Goal: Task Accomplishment & Management: Manage account settings

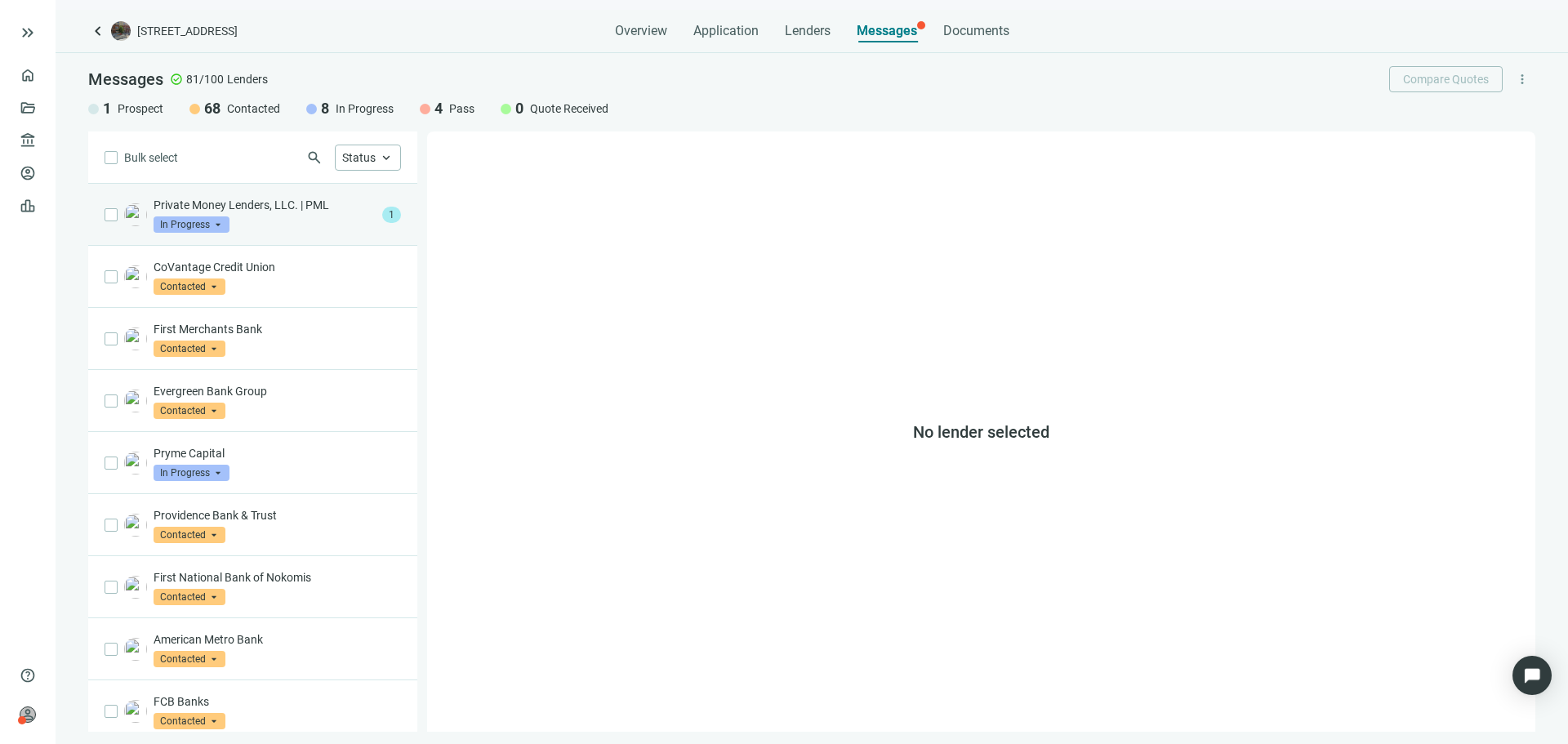
click at [296, 233] on div "Private Money Lenders, LLC. | PML In Progress arrow_drop_down 1" at bounding box center [253, 214] width 329 height 62
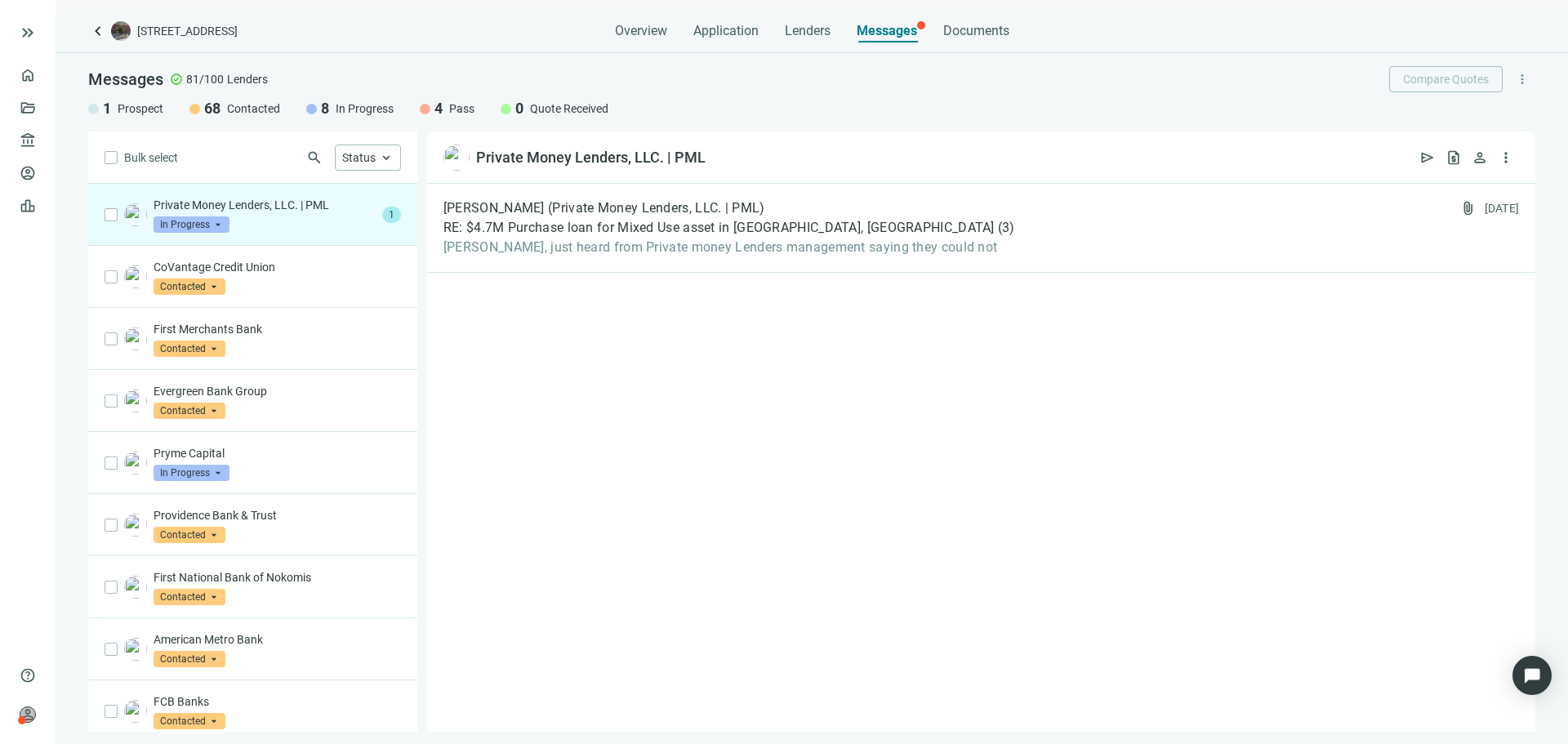
click at [203, 228] on span "In Progress" at bounding box center [191, 225] width 76 height 16
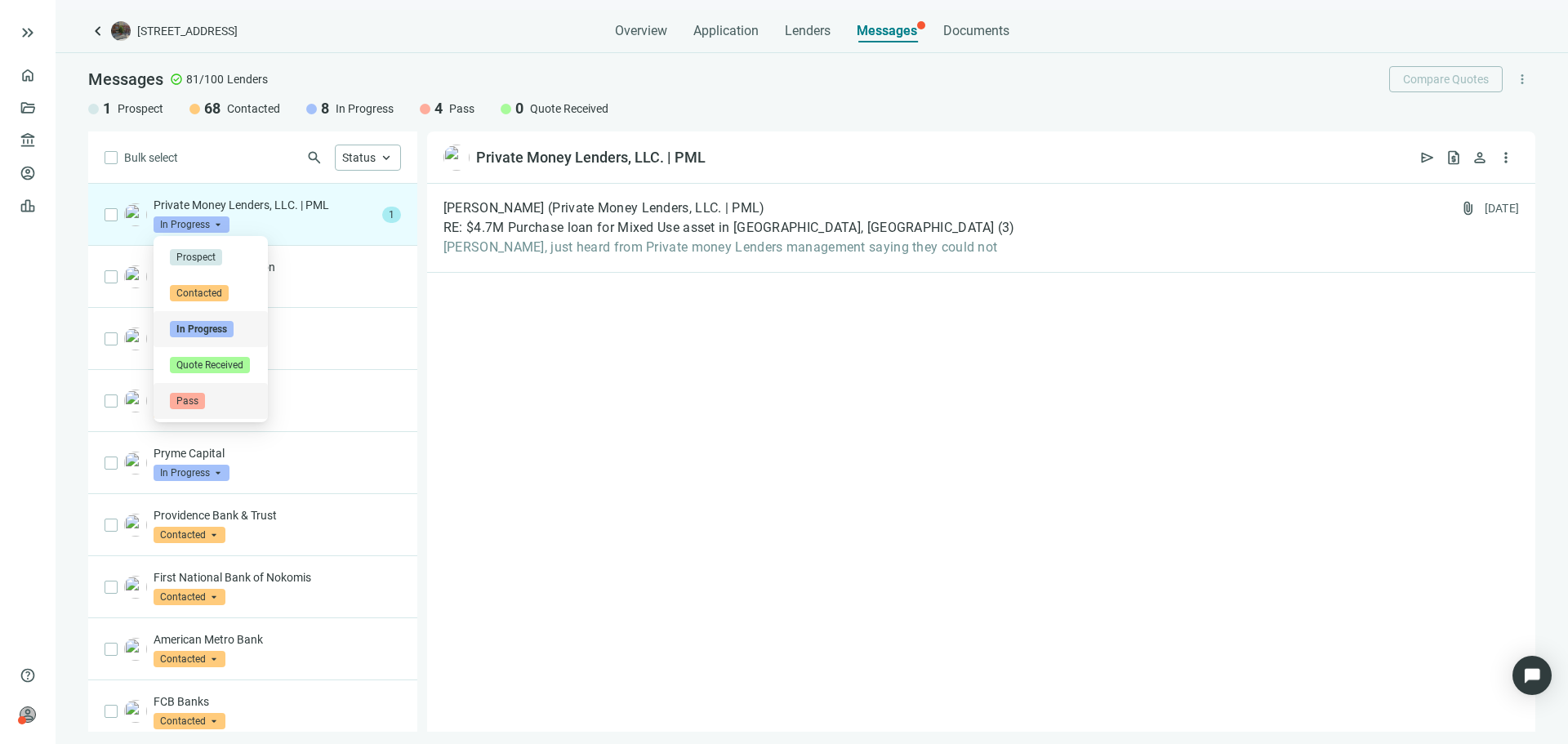
click at [211, 402] on div "Pass" at bounding box center [210, 401] width 81 height 16
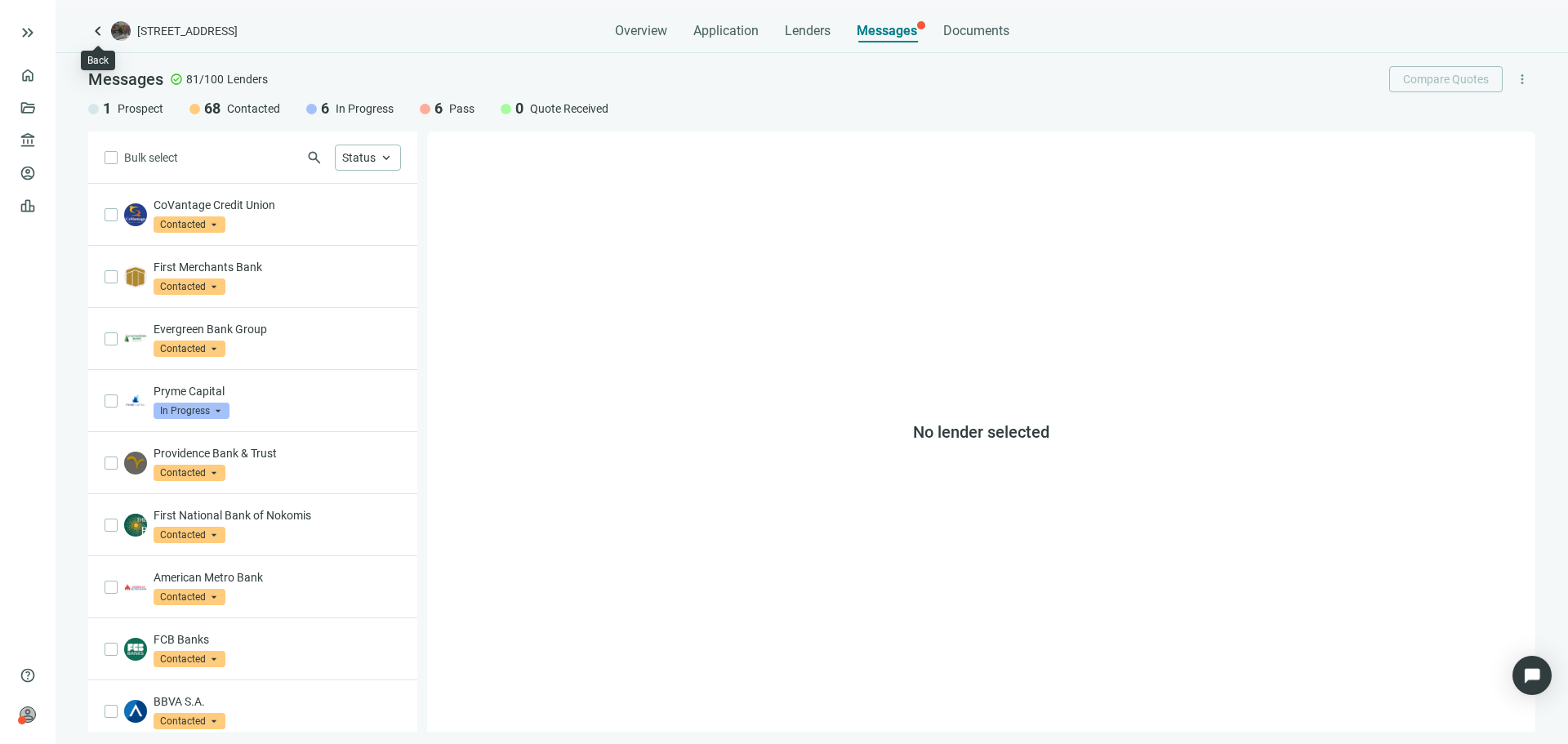
click at [102, 33] on span "keyboard_arrow_left" at bounding box center [98, 32] width 20 height 20
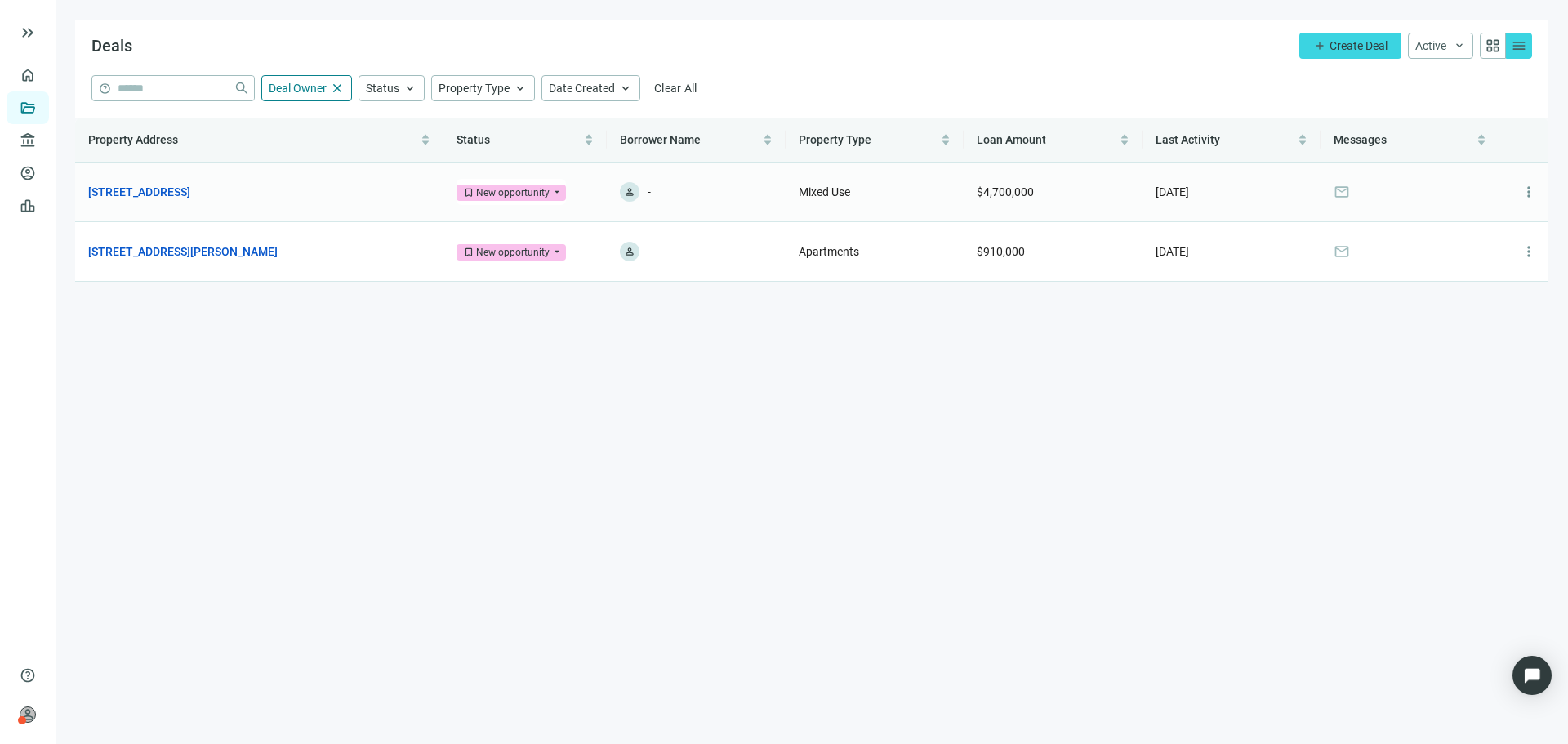
click at [266, 201] on td "3001 N Southport Ave, Chicago, IL 60657 open_in_new" at bounding box center [259, 192] width 369 height 60
click at [191, 196] on link "[STREET_ADDRESS]" at bounding box center [139, 192] width 102 height 18
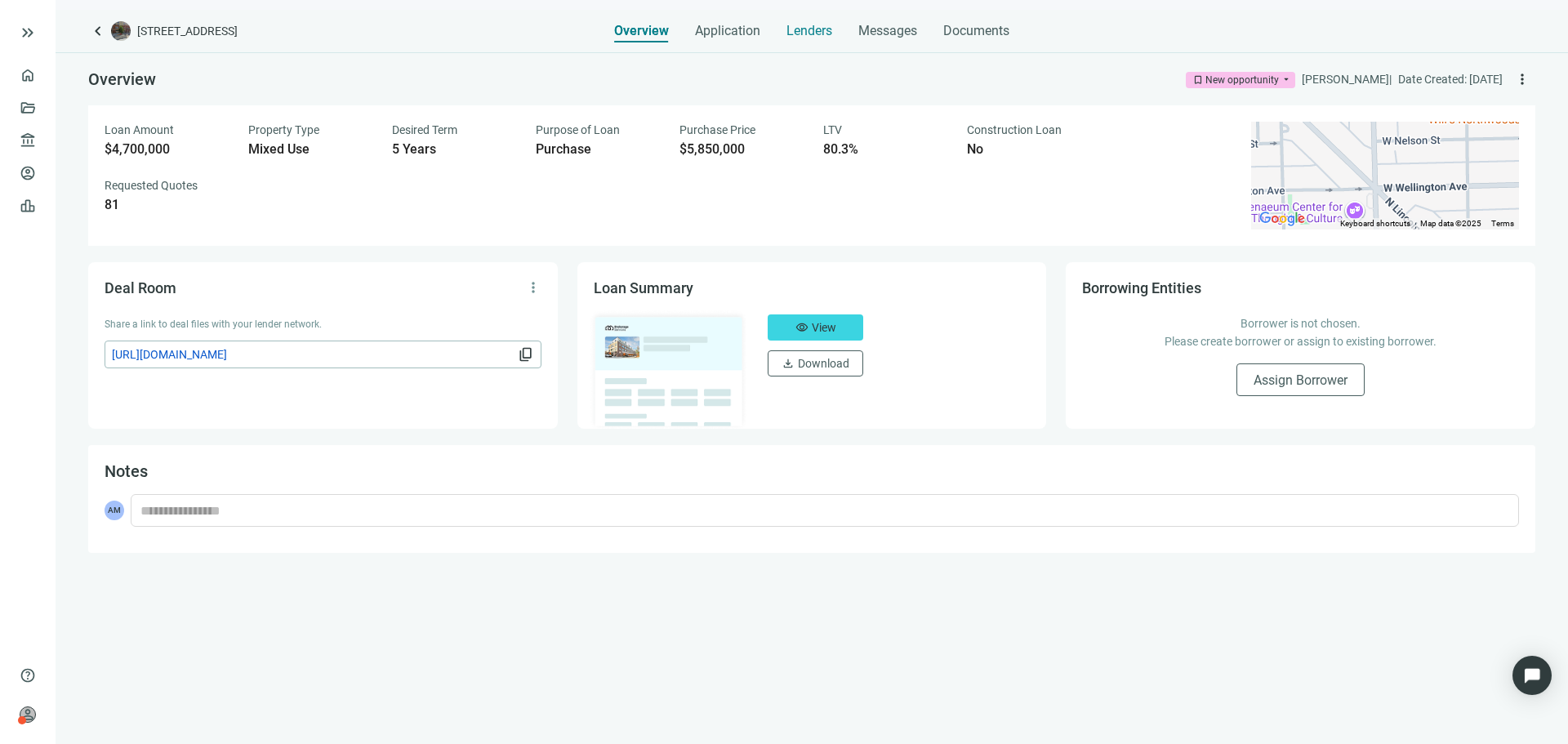
click at [815, 23] on span "Lenders" at bounding box center [809, 31] width 46 height 16
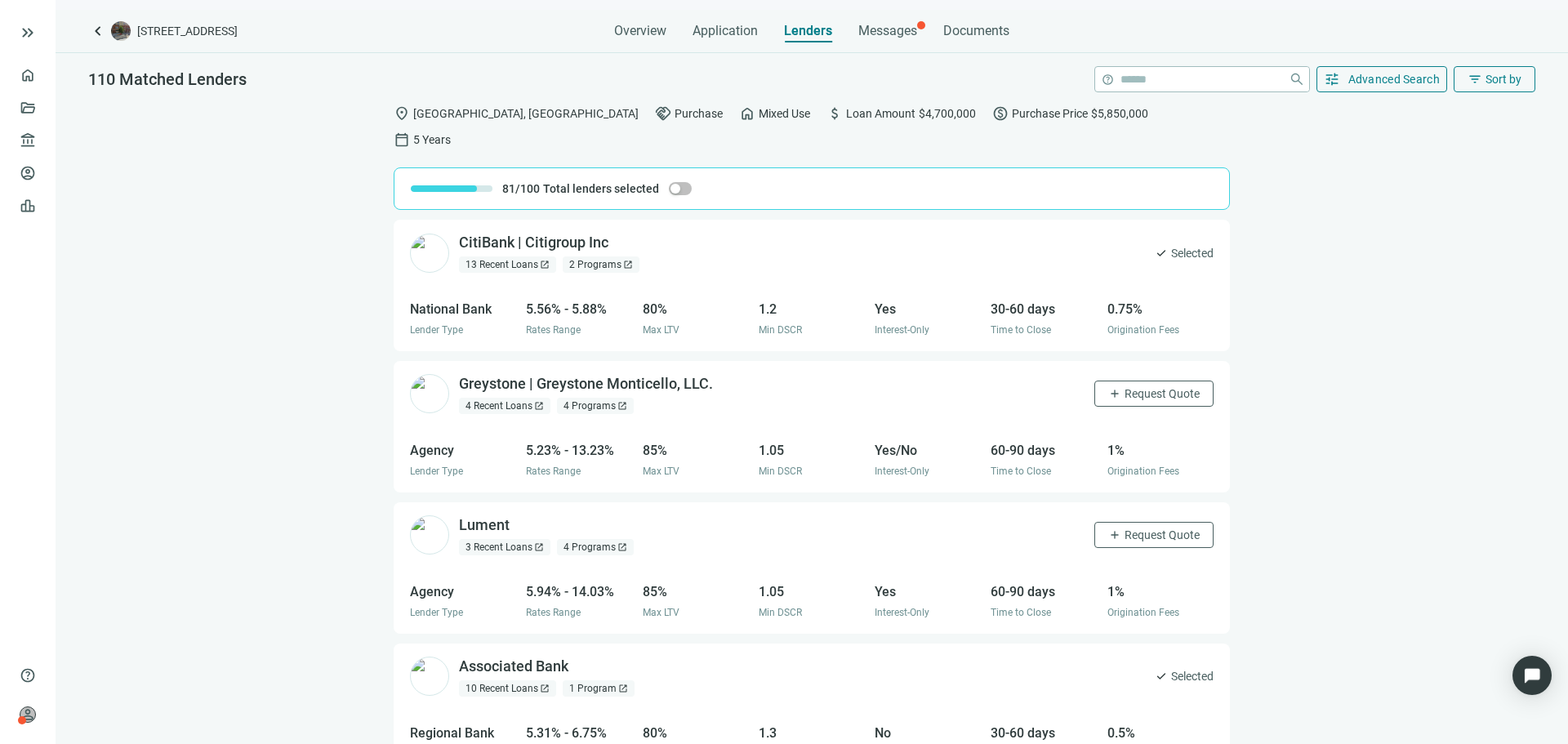
click at [854, 25] on div "Overview Application Lenders Messages Documents" at bounding box center [812, 26] width 396 height 33
click at [864, 32] on span "Messages" at bounding box center [887, 30] width 59 height 15
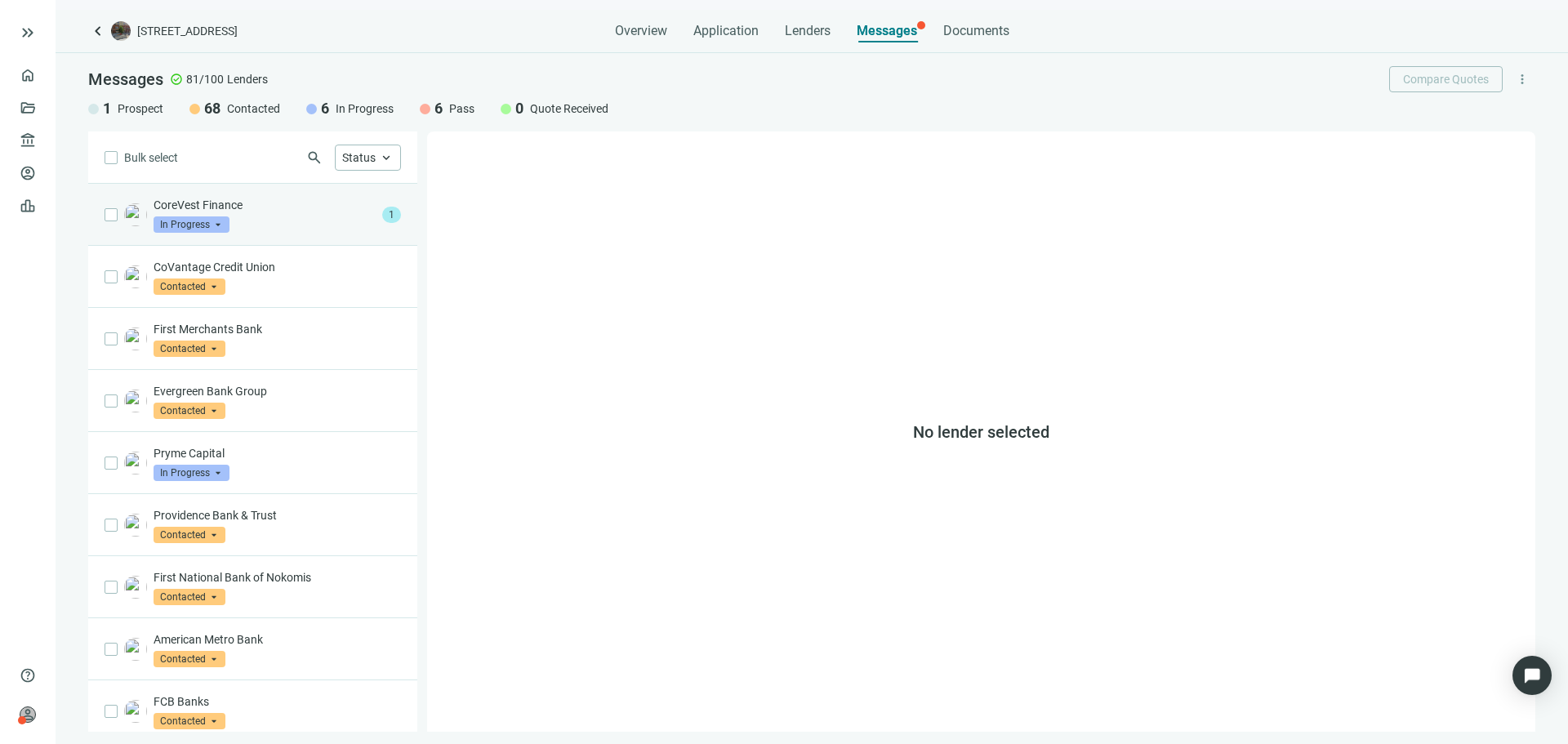
click at [246, 216] on div "CoreVest Finance In Progress arrow_drop_down" at bounding box center [265, 215] width 222 height 36
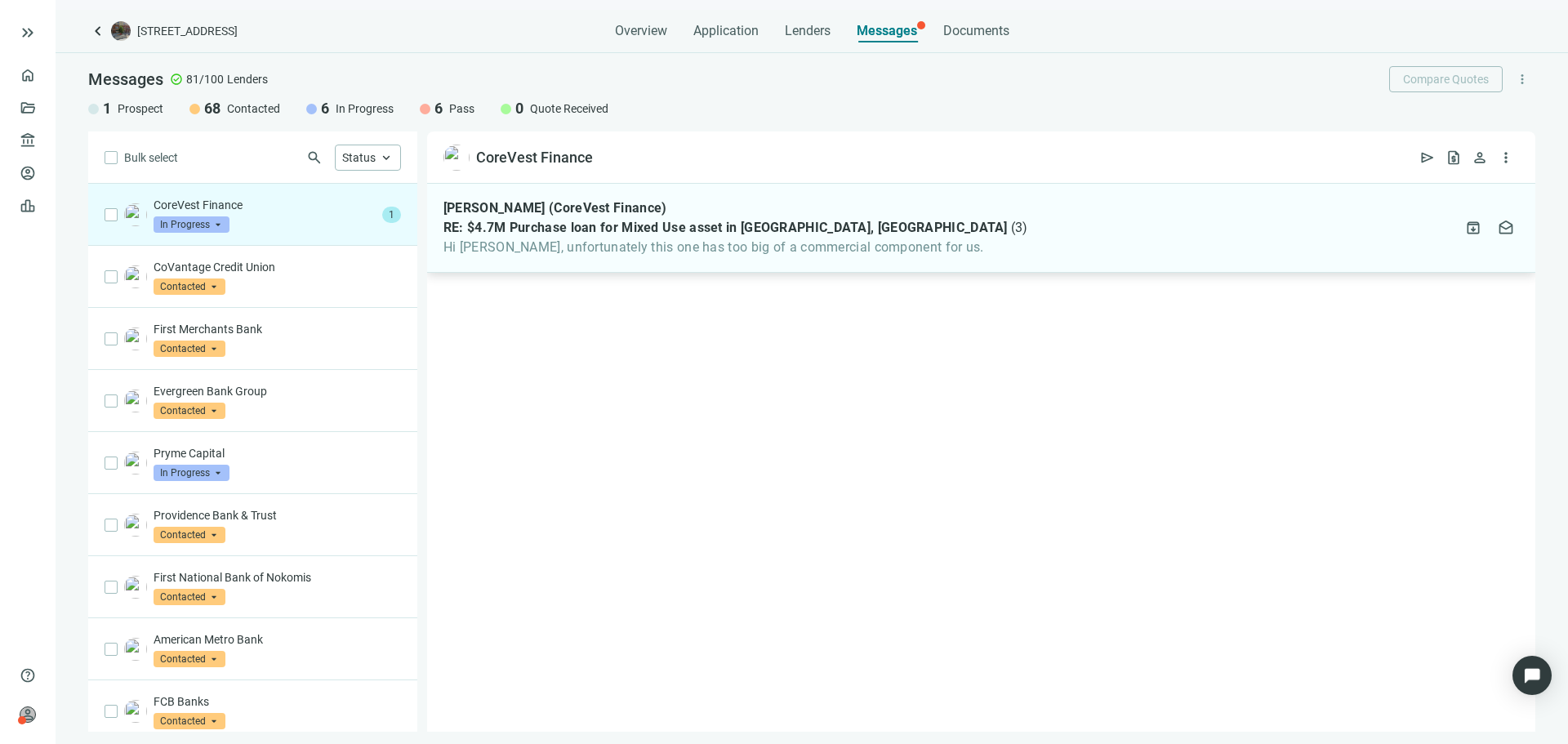
click at [630, 235] on div "Patrick Lyons (CoreVest Finance) RE: $4.7M Purchase loan for Mixed Use asset in…" at bounding box center [735, 228] width 584 height 55
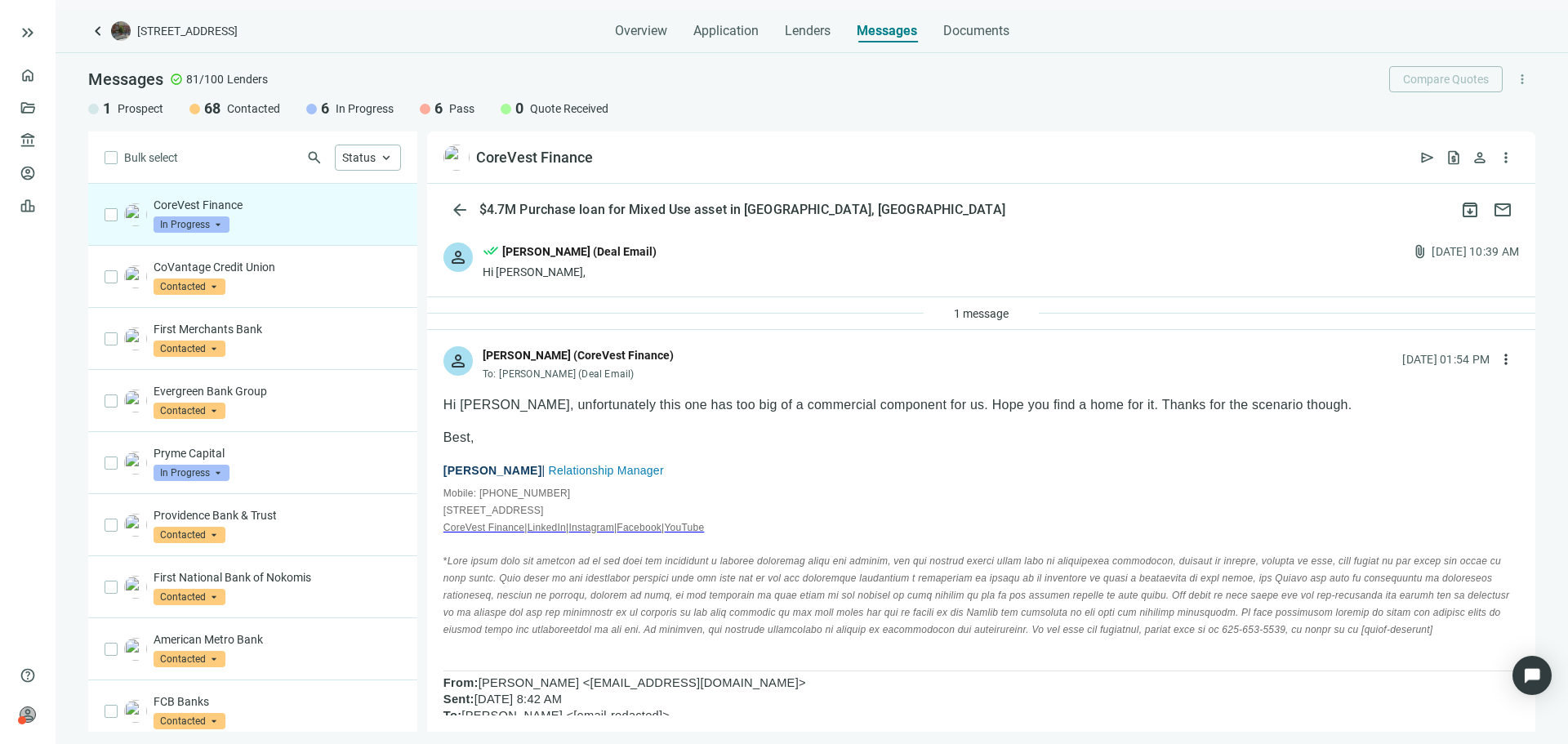
click at [207, 225] on span "In Progress" at bounding box center [191, 225] width 76 height 16
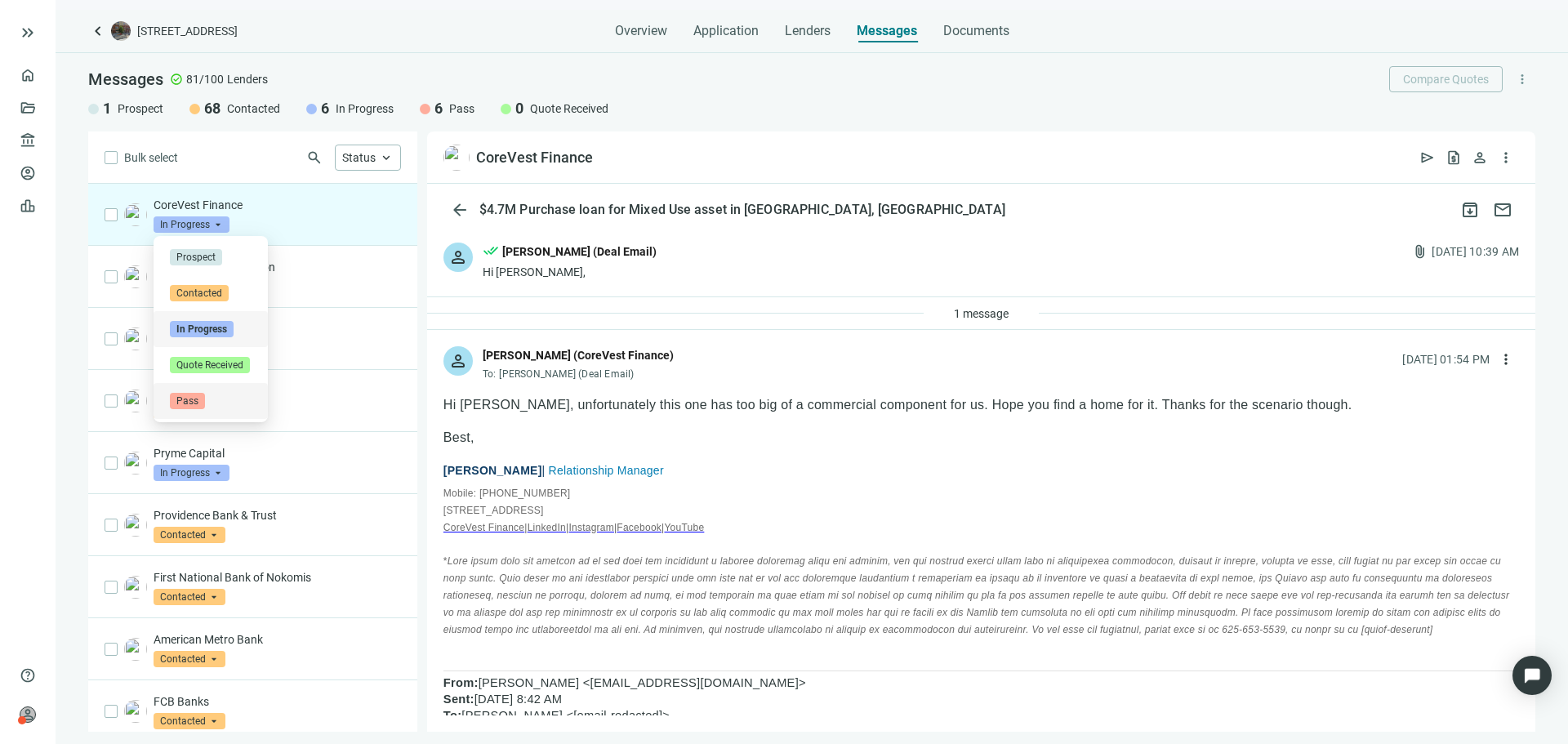
click at [209, 391] on div "Pass" at bounding box center [210, 401] width 115 height 36
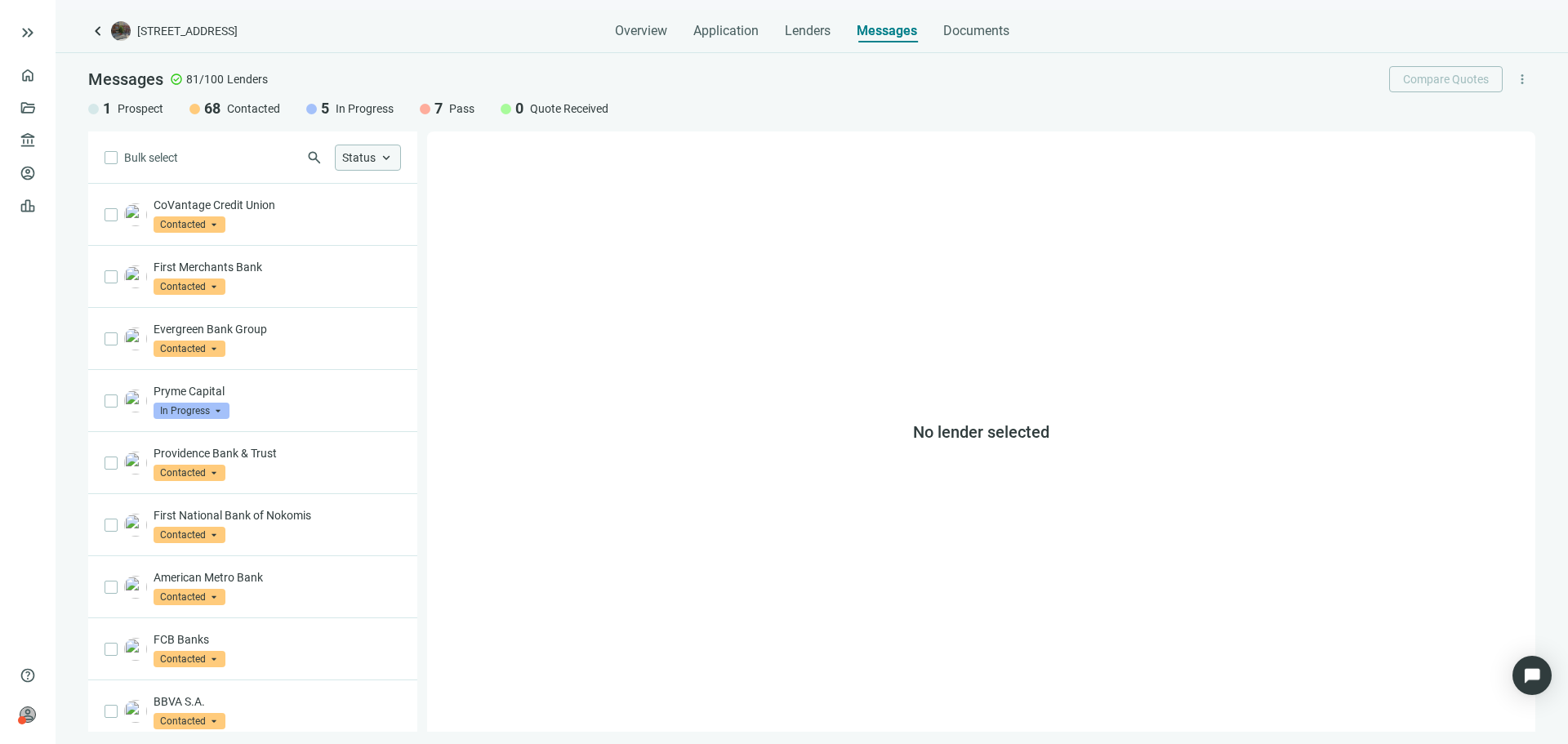
click at [342, 154] on span "Status" at bounding box center [359, 157] width 33 height 13
click at [436, 224] on label "Contacted Only" at bounding box center [463, 222] width 261 height 28
click at [454, 251] on label "In Progress Only" at bounding box center [463, 249] width 261 height 28
click at [895, 302] on div "No lender selected" at bounding box center [981, 432] width 1108 height 600
click at [387, 152] on span "close" at bounding box center [387, 157] width 14 height 14
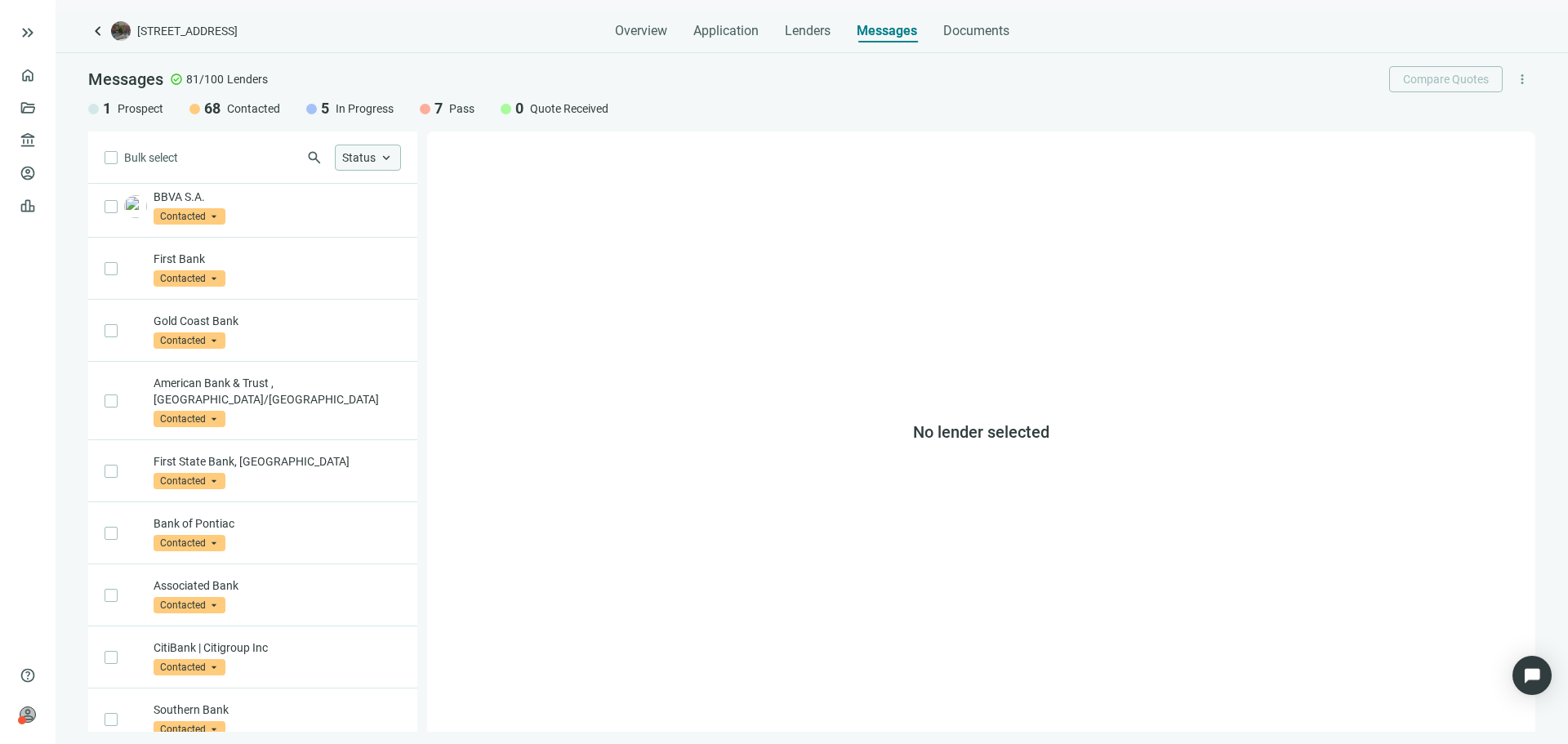
scroll to position [746, 0]
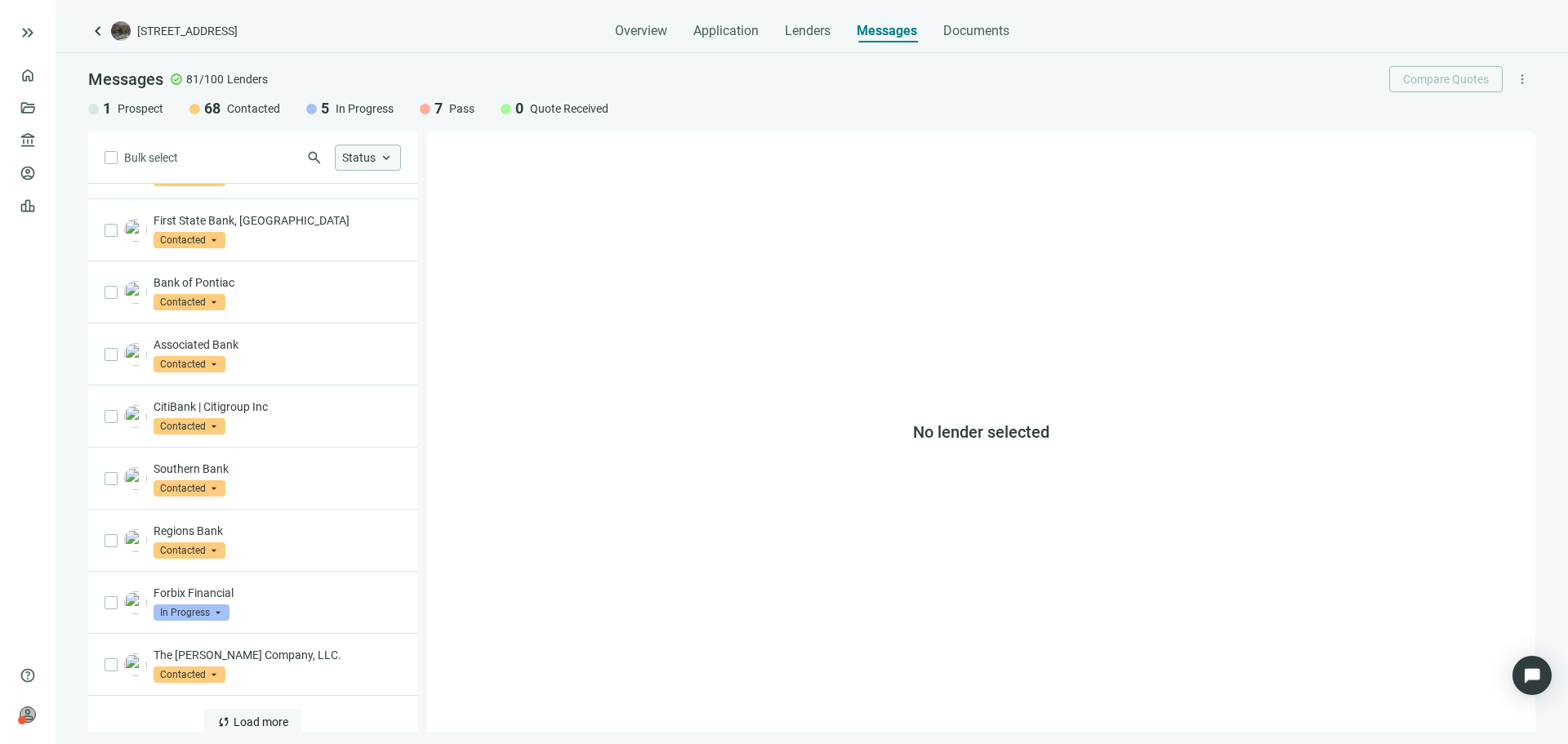
click at [221, 709] on button "sync Load more" at bounding box center [252, 721] width 98 height 26
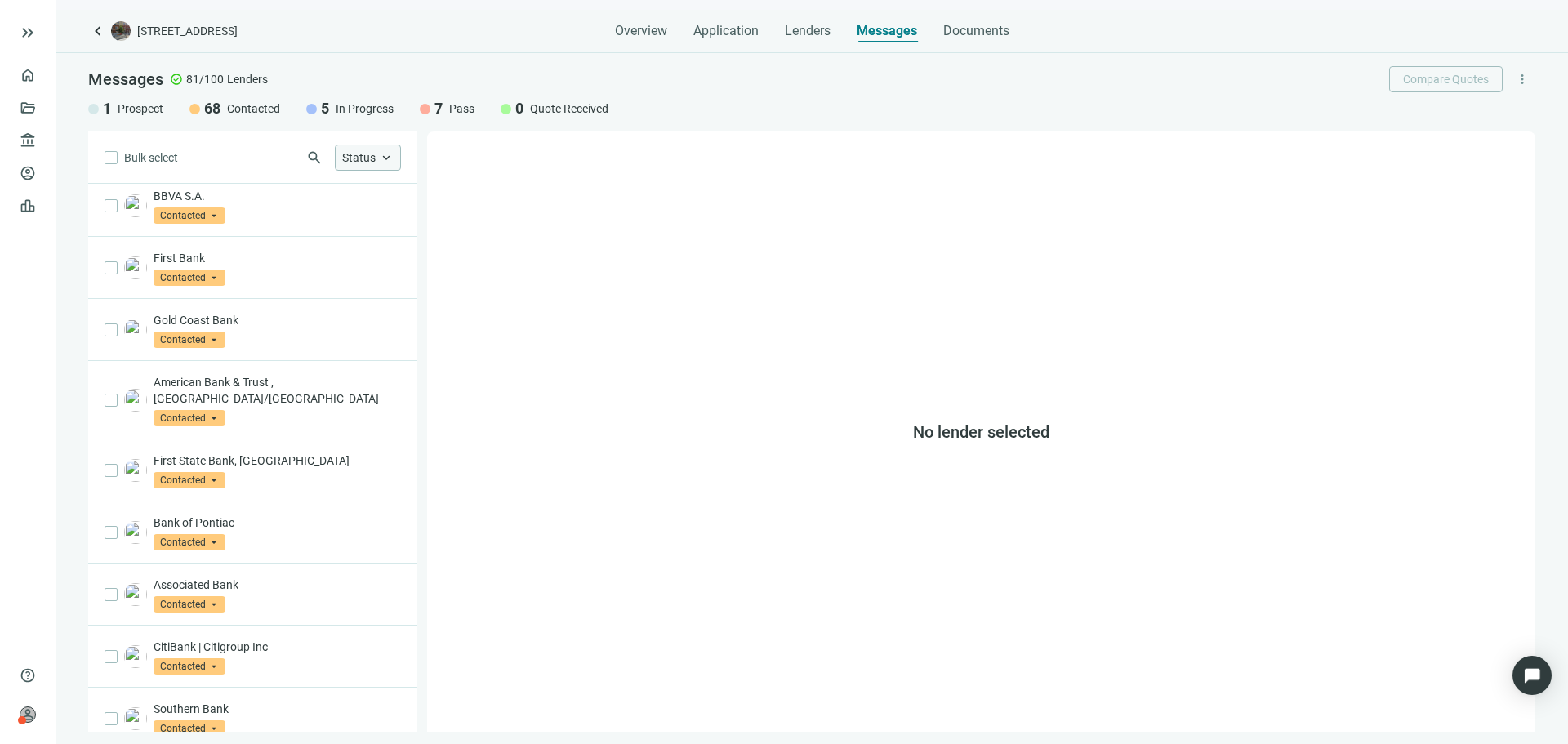
scroll to position [0, 0]
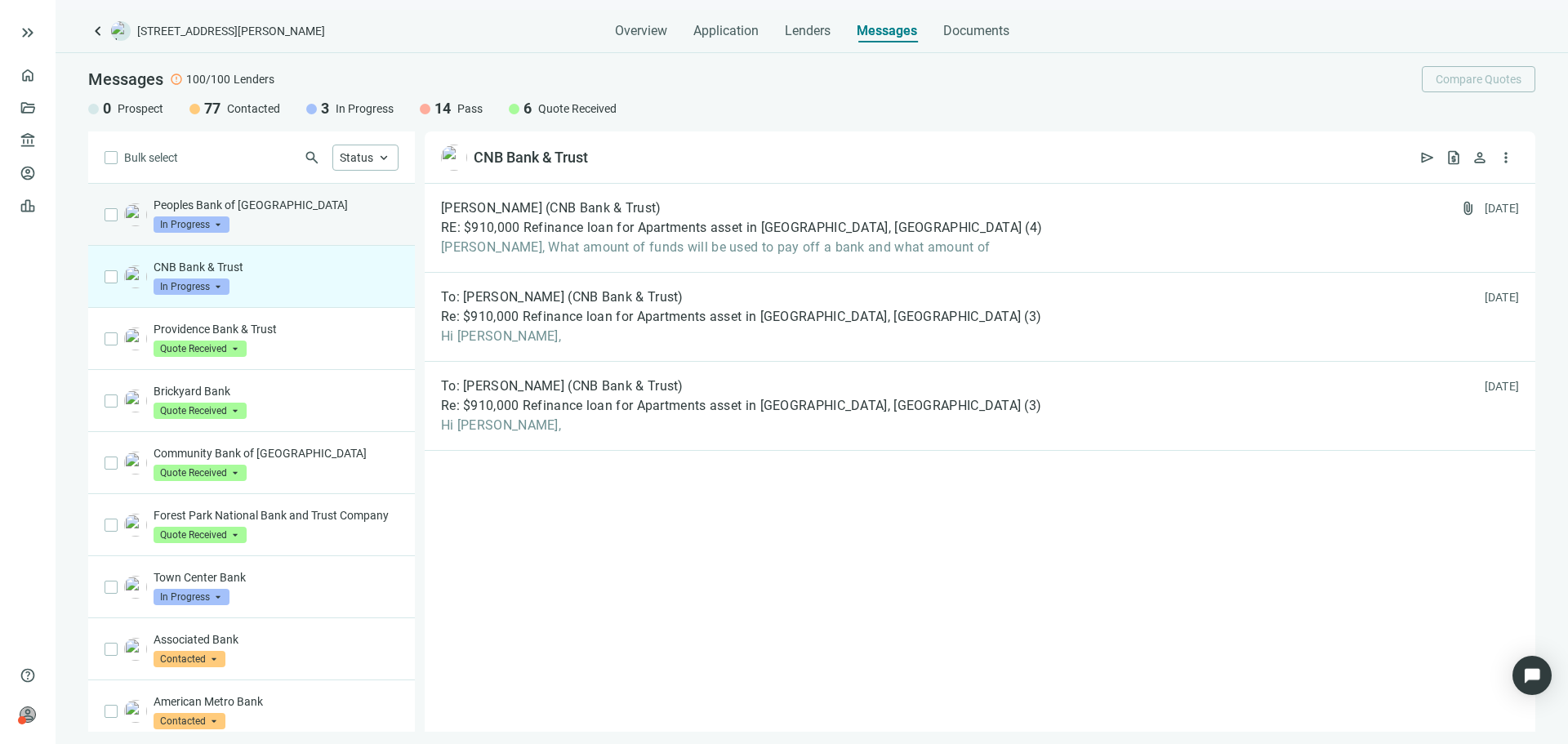
click at [320, 216] on div "Peoples Bank of Kankakee County In Progress arrow_drop_down" at bounding box center [275, 215] width 245 height 36
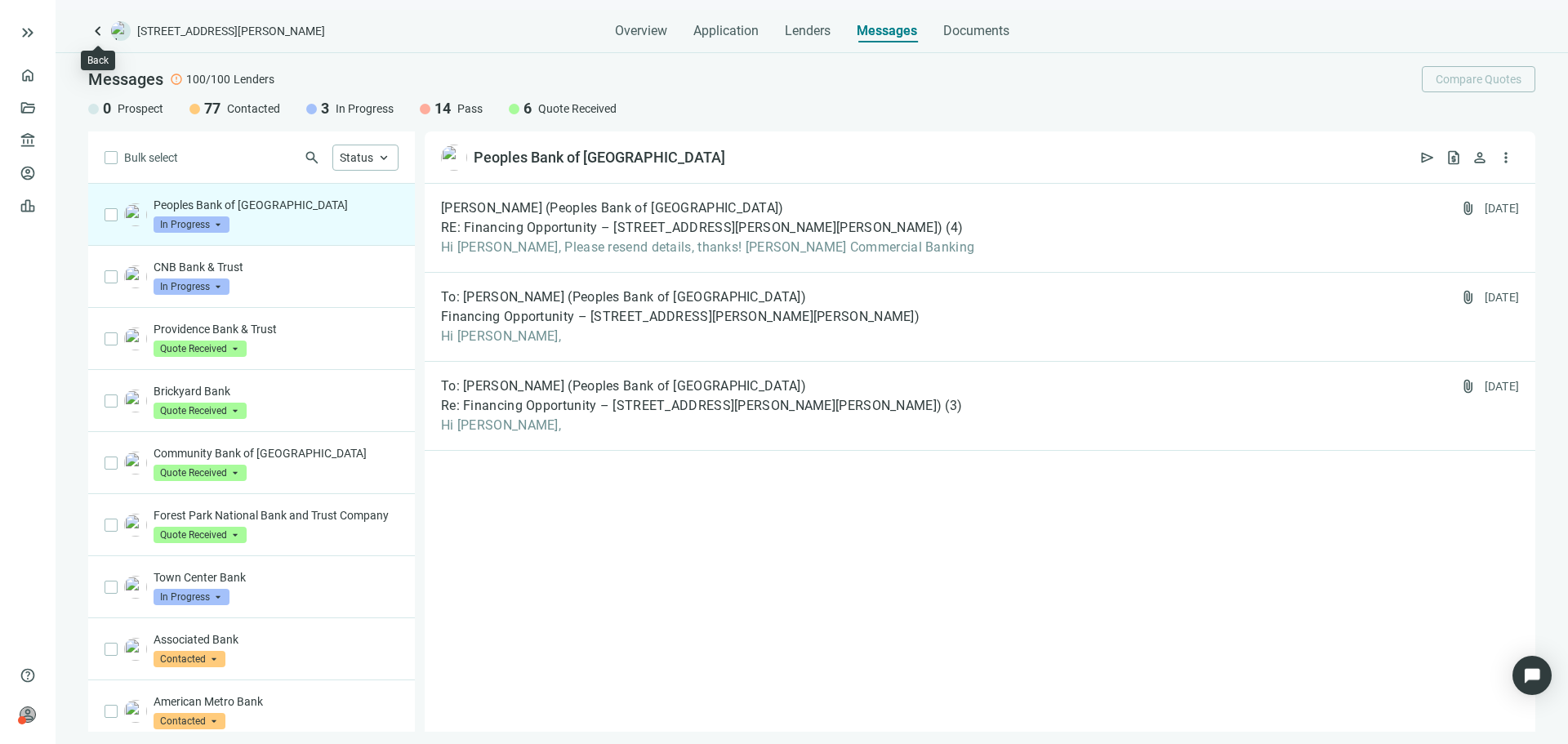
click at [98, 36] on span "keyboard_arrow_left" at bounding box center [98, 32] width 20 height 20
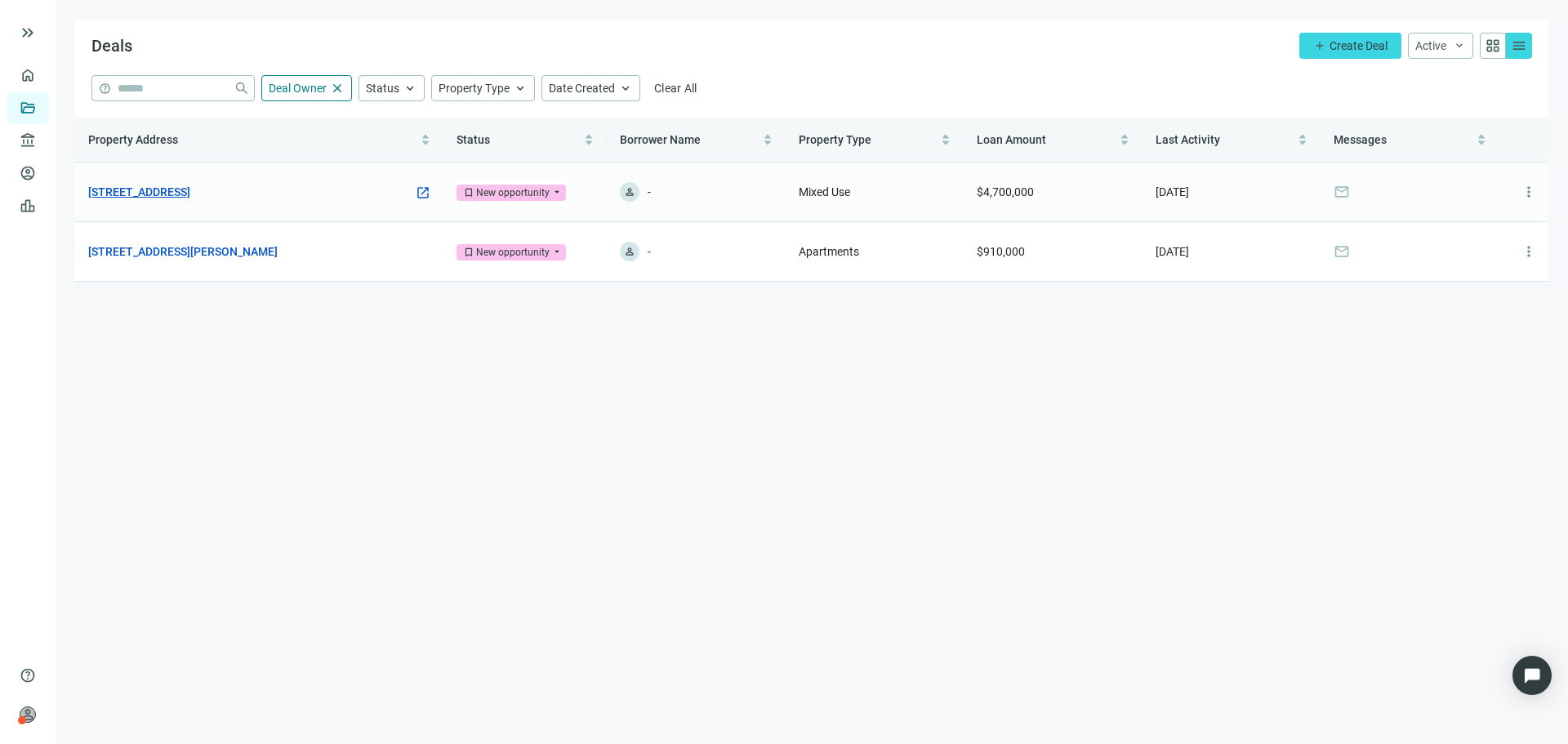
click at [191, 191] on link "[STREET_ADDRESS]" at bounding box center [139, 192] width 102 height 18
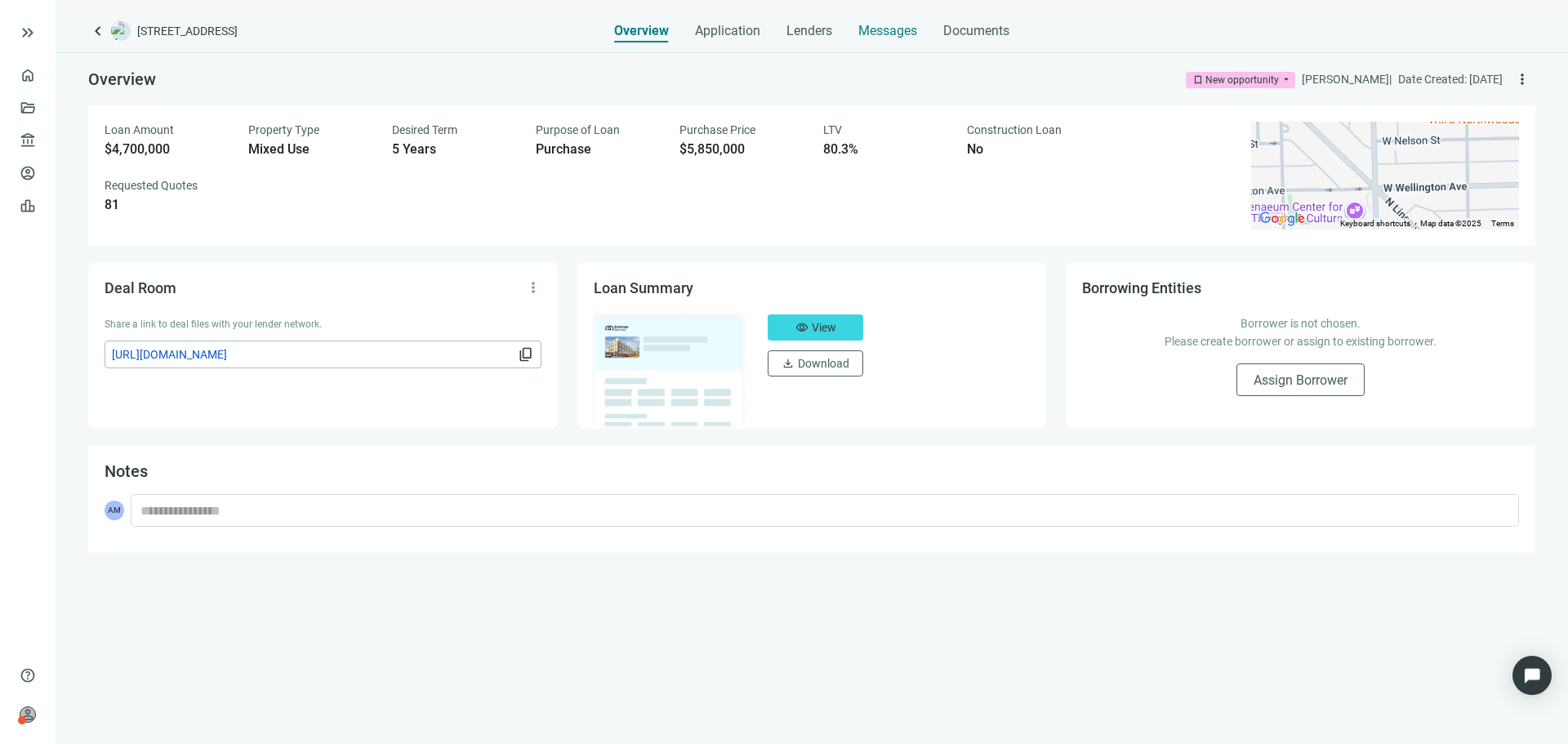
click at [892, 39] on div "Messages" at bounding box center [887, 26] width 59 height 33
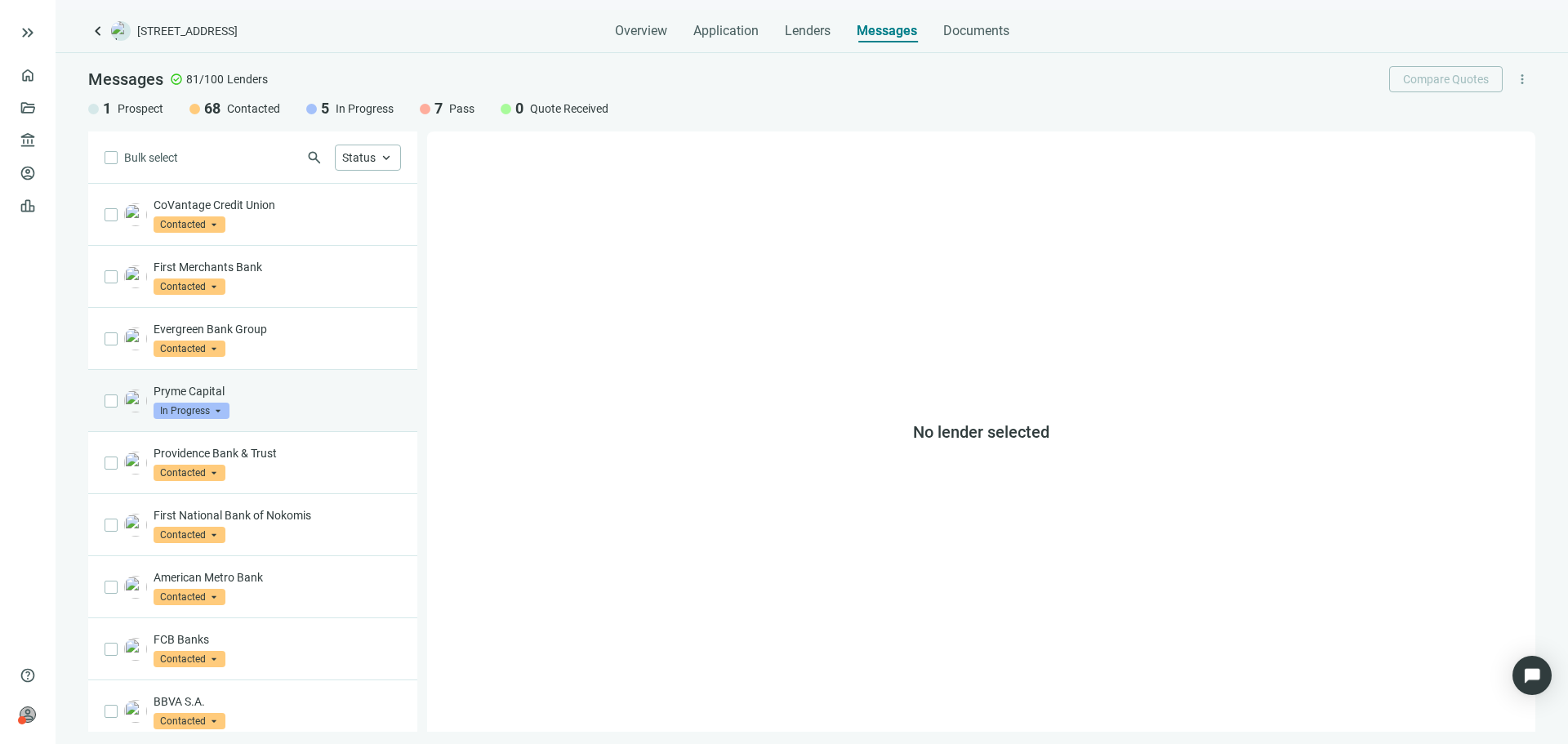
click at [287, 410] on div "Pryme Capital In Progress arrow_drop_down" at bounding box center [277, 401] width 247 height 36
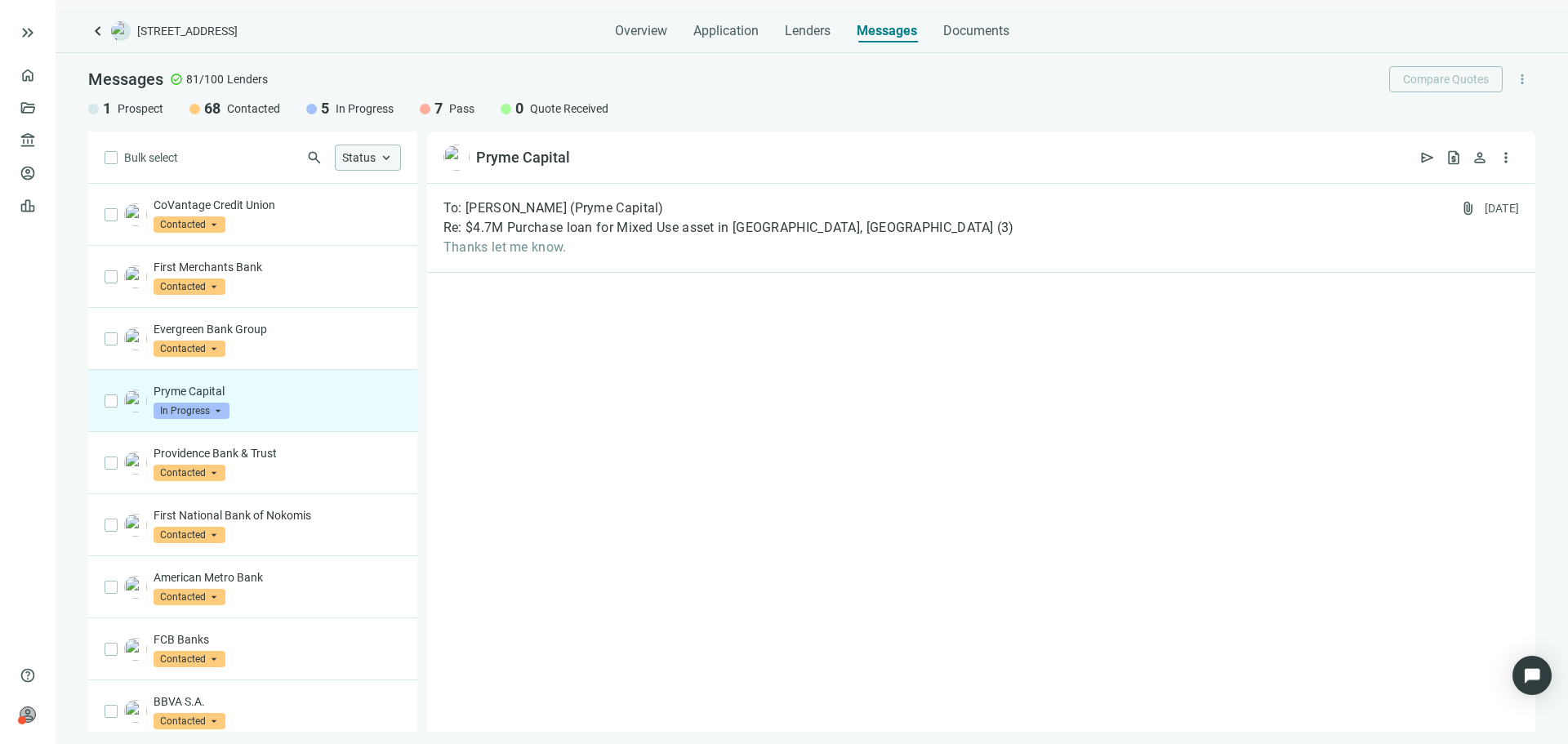
click at [366, 156] on span "Status" at bounding box center [359, 157] width 33 height 13
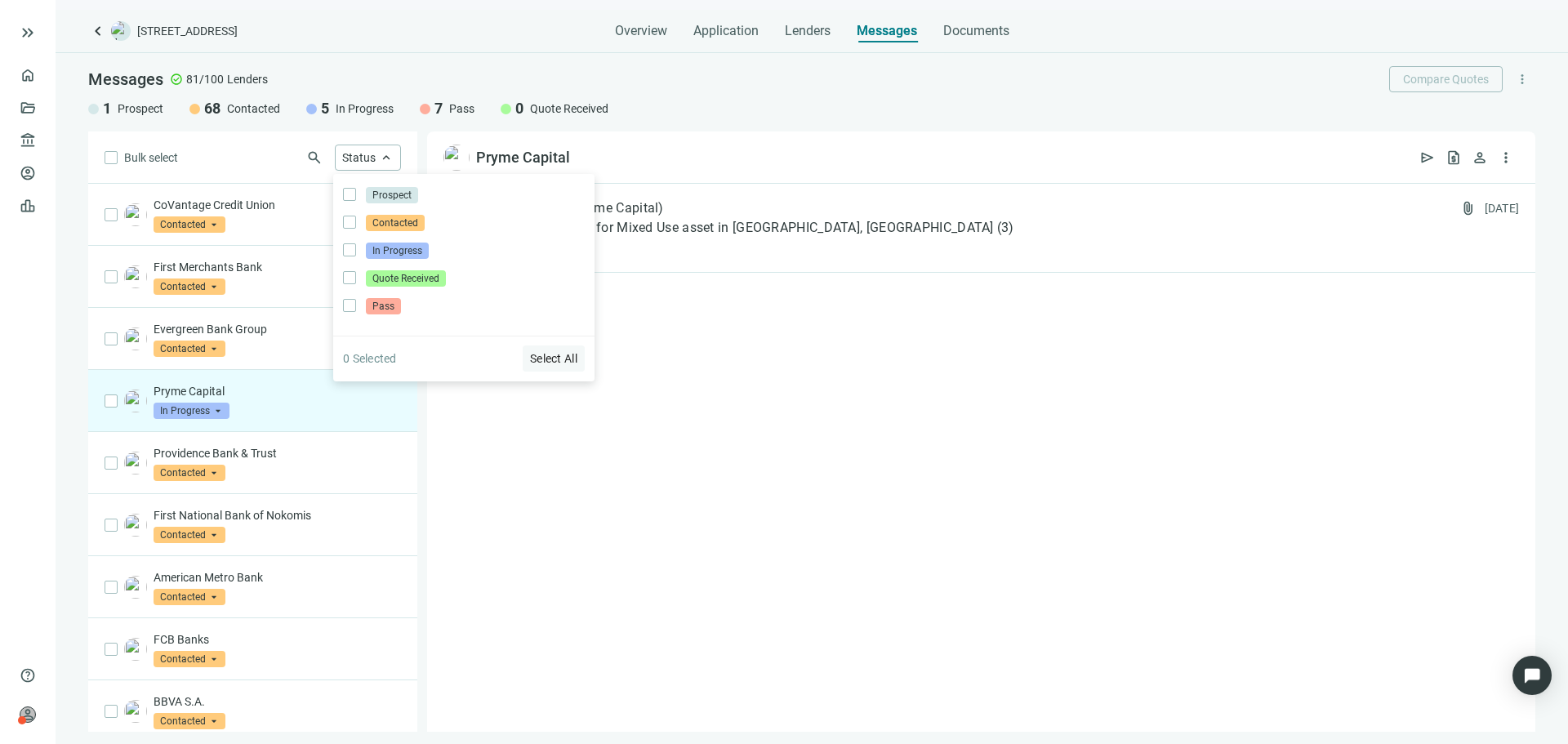
click at [559, 365] on span "Select All" at bounding box center [554, 358] width 47 height 13
click at [602, 381] on div "To: Ari Shpanya (Pryme Capital) Re: $4.7M Purchase loan for Mixed Use asset in …" at bounding box center [981, 457] width 1108 height 548
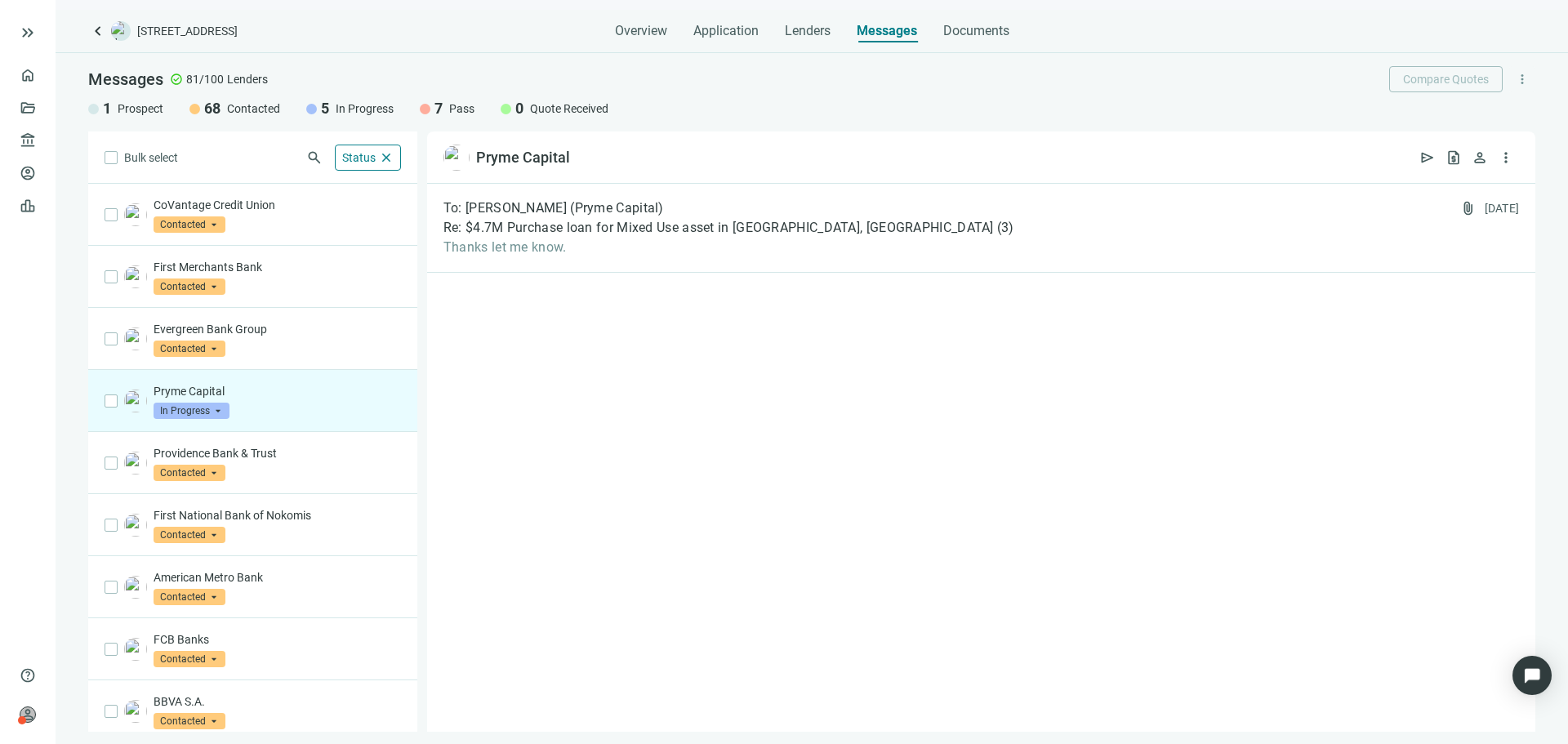
click at [1532, 79] on button "more_vert" at bounding box center [1522, 79] width 26 height 26
click at [1530, 78] on button "more_vert" at bounding box center [1522, 79] width 26 height 26
click at [803, 35] on span "Lenders" at bounding box center [807, 31] width 46 height 16
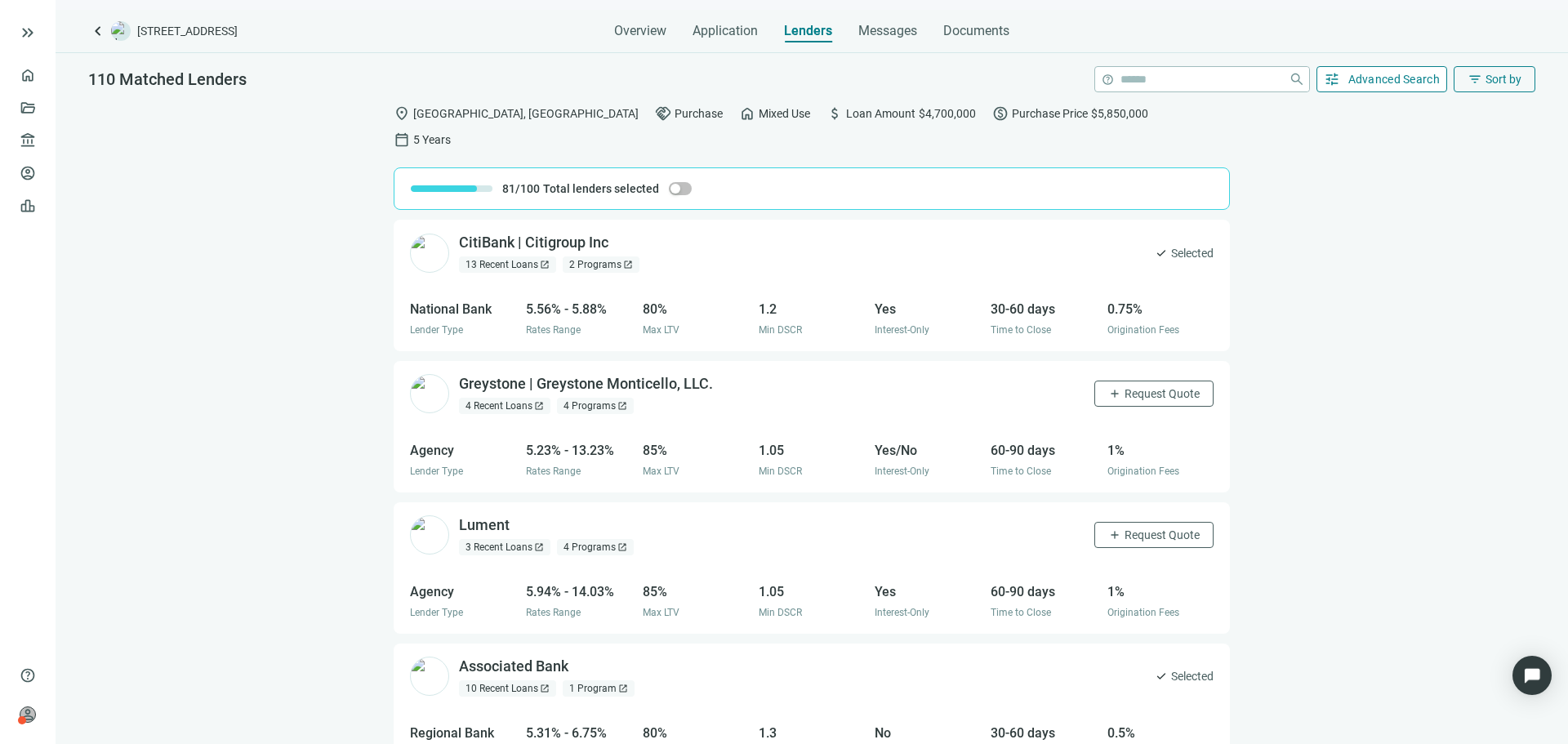
click at [1404, 83] on span "Advanced Search" at bounding box center [1395, 79] width 92 height 13
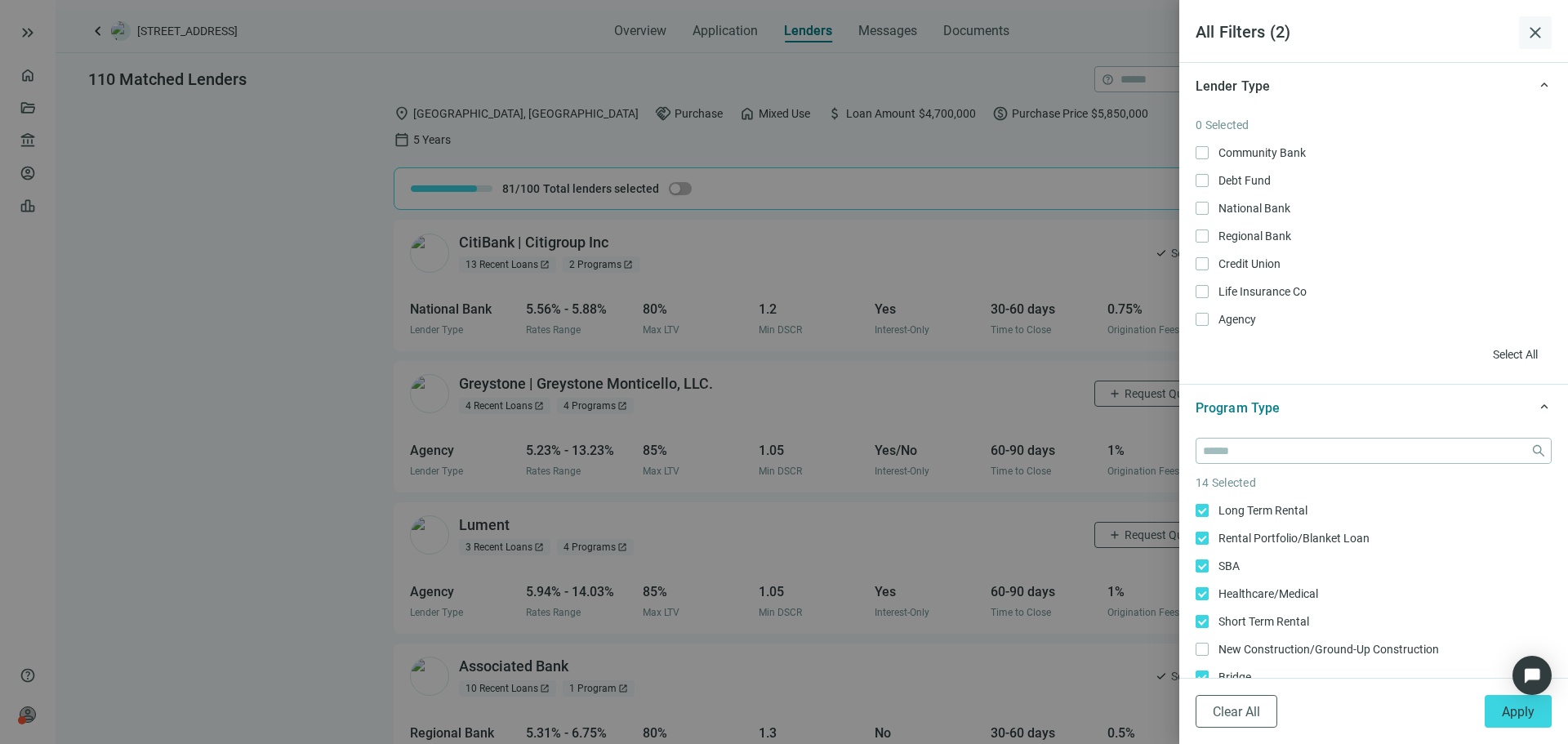
click at [1537, 30] on span "close" at bounding box center [1535, 33] width 20 height 20
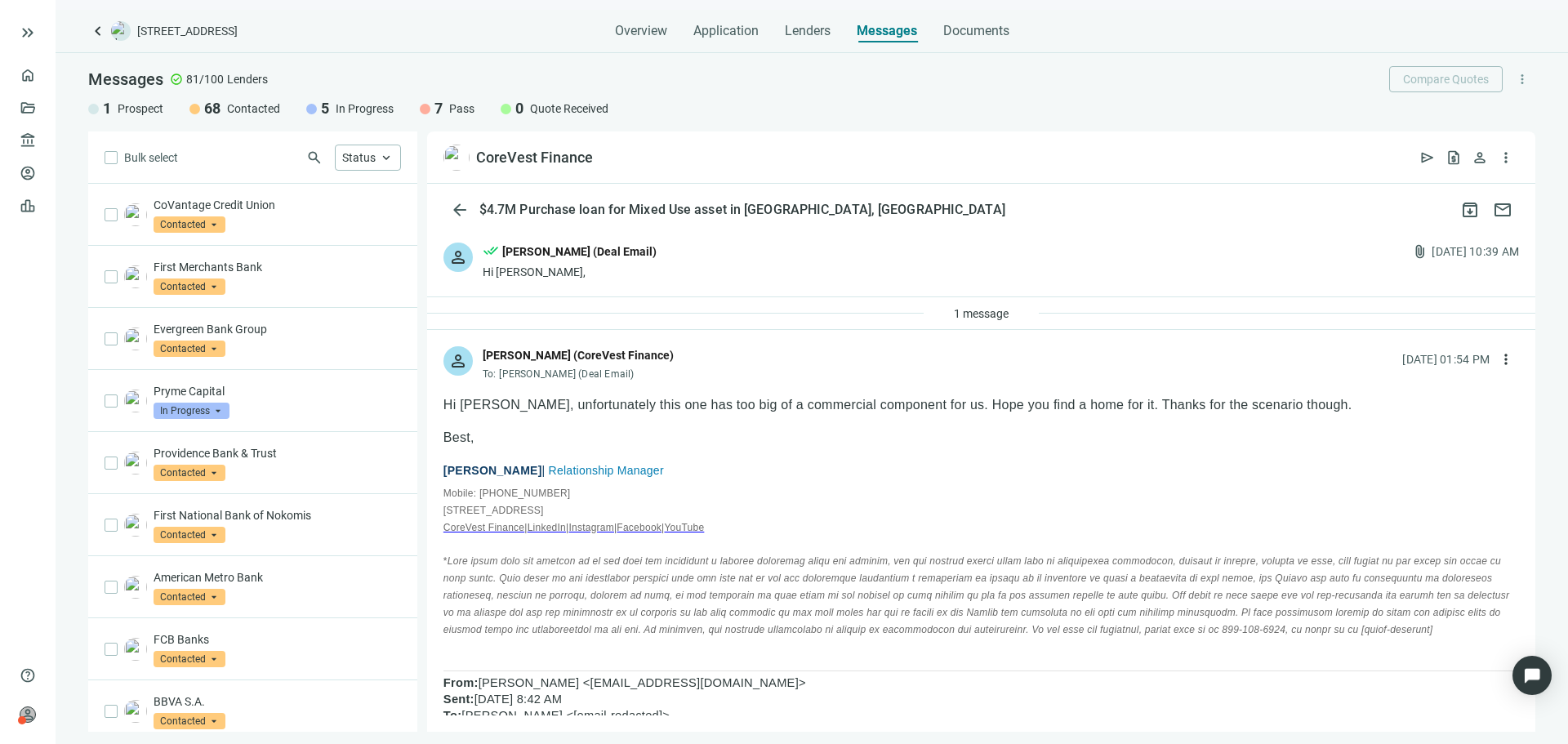
click at [101, 36] on span "keyboard_arrow_left" at bounding box center [98, 32] width 20 height 20
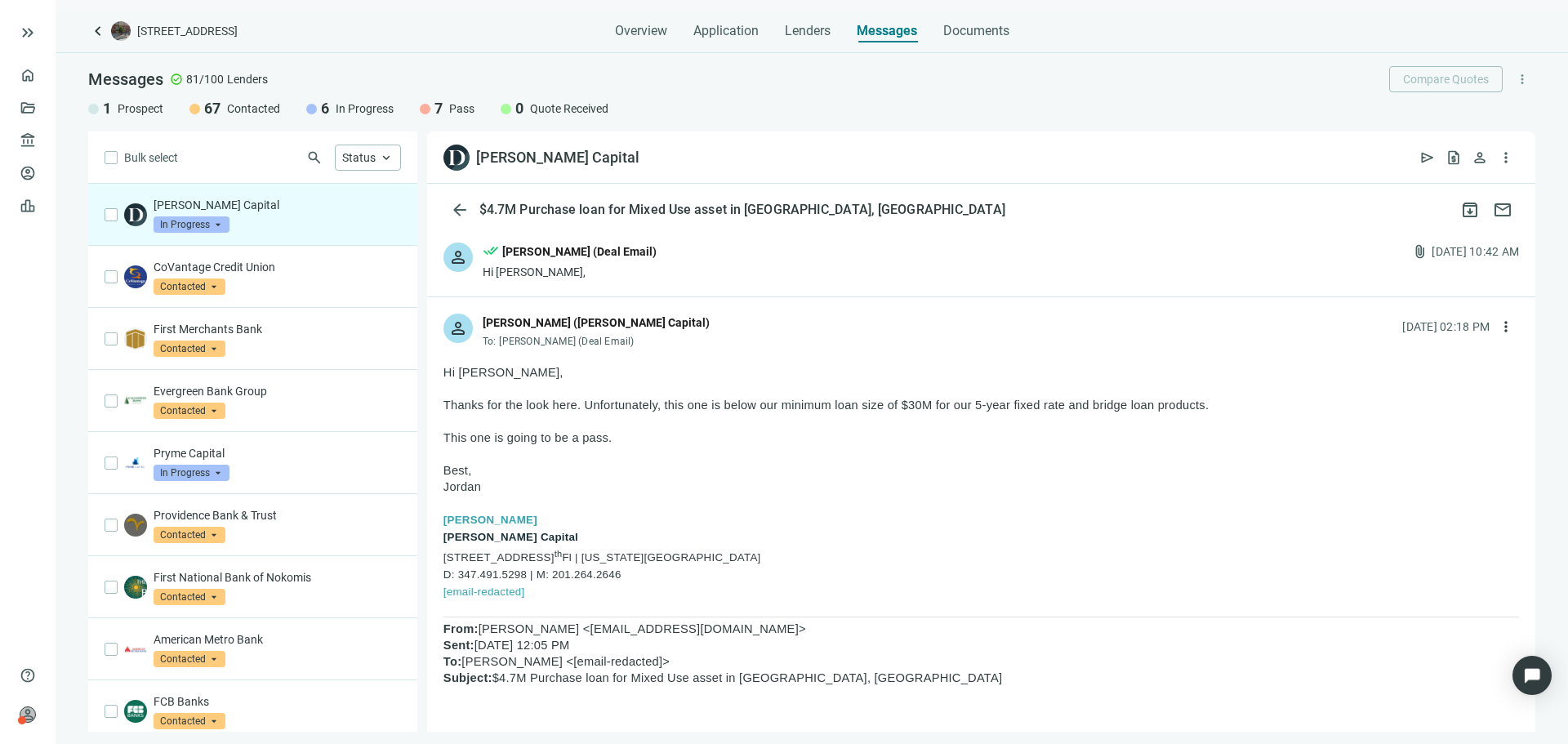
click at [225, 226] on span "In Progress" at bounding box center [191, 225] width 76 height 16
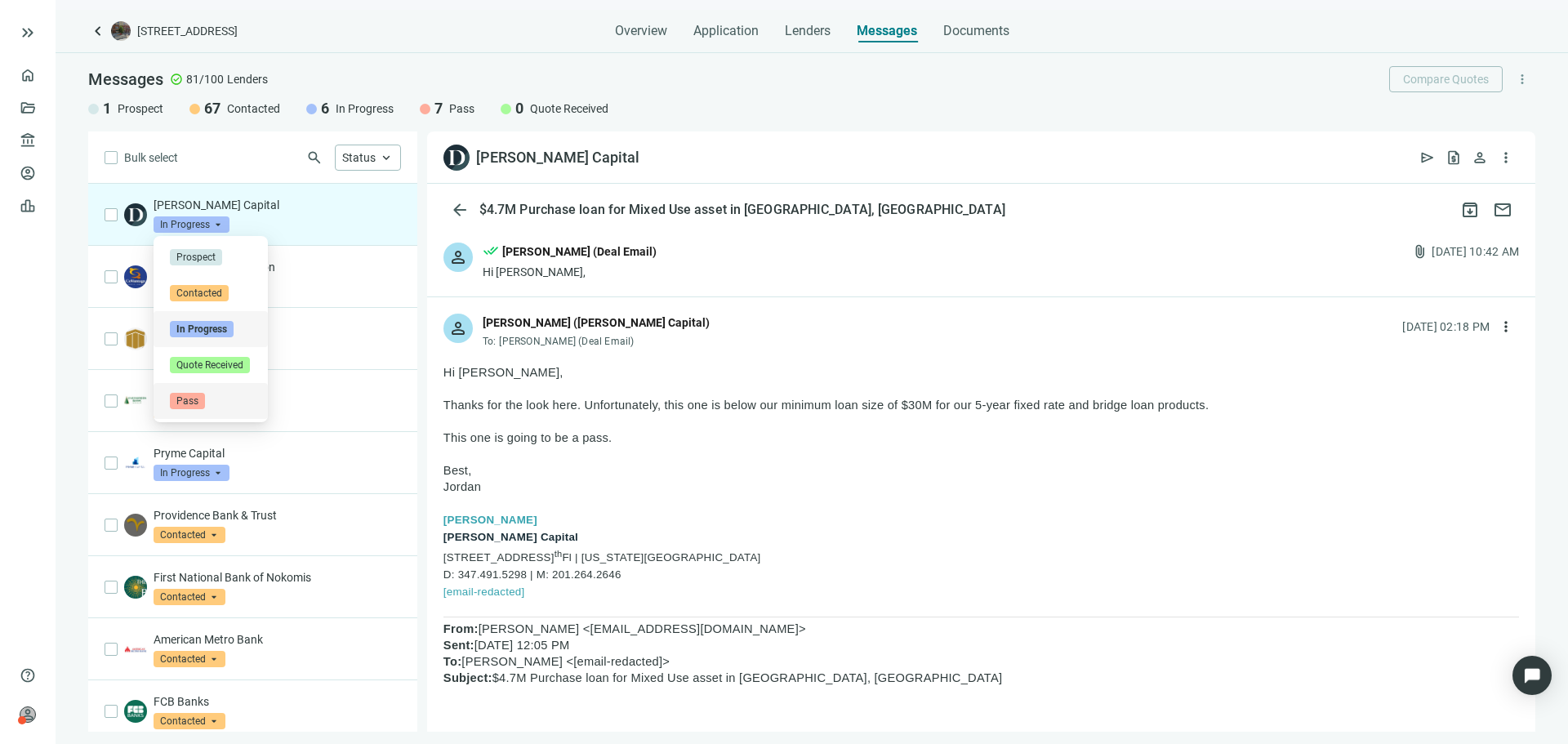
click at [232, 394] on div "Pass" at bounding box center [210, 401] width 81 height 16
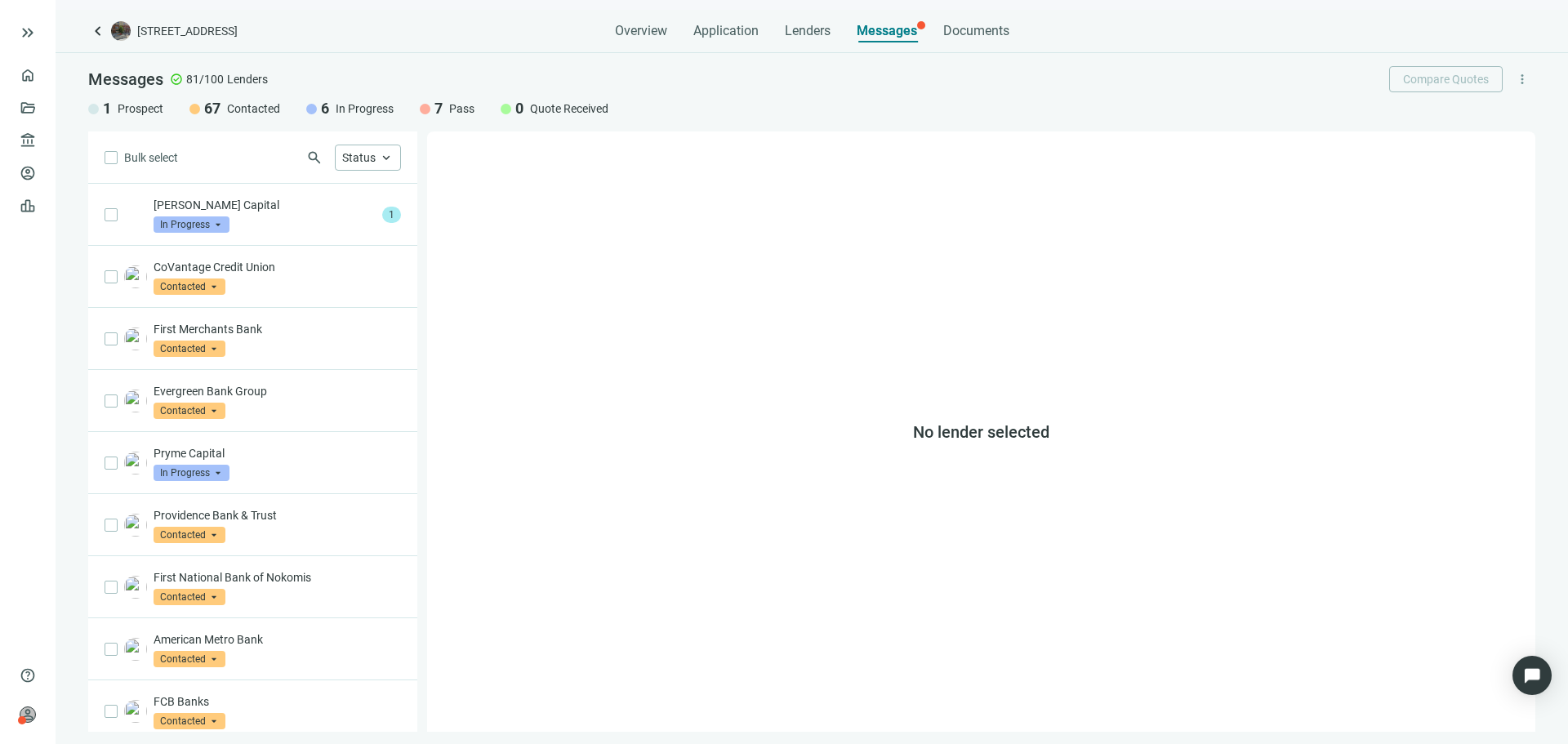
click at [107, 32] on span "keyboard_arrow_left" at bounding box center [98, 32] width 20 height 20
